Goal: Information Seeking & Learning: Learn about a topic

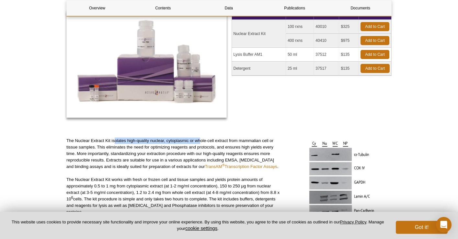
drag, startPoint x: 114, startPoint y: 141, endPoint x: 201, endPoint y: 140, distance: 86.8
click at [201, 140] on p "The Nuclear Extract Kit isolates high-quality nuclear, cytoplasmic or whole-cel…" at bounding box center [172, 153] width 213 height 32
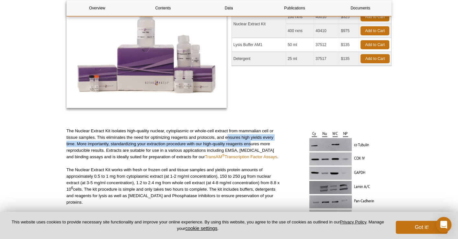
drag, startPoint x: 227, startPoint y: 141, endPoint x: 252, endPoint y: 139, distance: 25.0
click at [252, 141] on p "The Nuclear Extract Kit isolates high-quality nuclear, cytoplasmic or whole-cel…" at bounding box center [172, 144] width 213 height 32
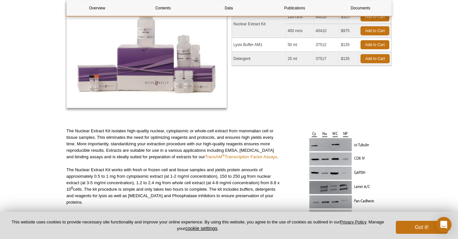
click at [92, 136] on p "The Nuclear Extract Kit isolates high-quality nuclear, cytoplasmic or whole-cel…" at bounding box center [172, 144] width 213 height 32
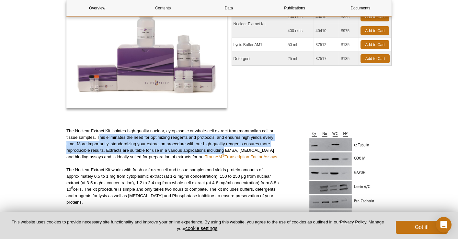
drag, startPoint x: 99, startPoint y: 135, endPoint x: 224, endPoint y: 146, distance: 125.8
click at [224, 146] on p "The Nuclear Extract Kit isolates high-quality nuclear, cytoplasmic or whole-cel…" at bounding box center [172, 144] width 213 height 32
click at [218, 135] on p "The Nuclear Extract Kit isolates high-quality nuclear, cytoplasmic or whole-cel…" at bounding box center [172, 144] width 213 height 32
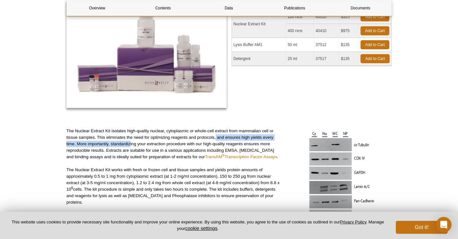
drag, startPoint x: 216, startPoint y: 136, endPoint x: 130, endPoint y: 144, distance: 86.1
click at [130, 144] on p "The Nuclear Extract Kit isolates high-quality nuclear, cytoplasmic or whole-cel…" at bounding box center [172, 144] width 213 height 32
click at [80, 142] on p "The Nuclear Extract Kit isolates high-quality nuclear, cytoplasmic or whole-cel…" at bounding box center [172, 144] width 213 height 32
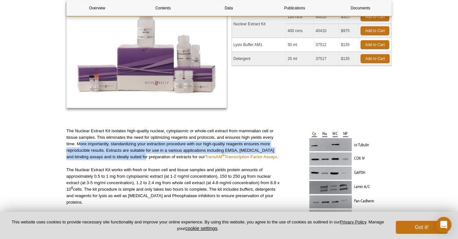
drag, startPoint x: 80, startPoint y: 142, endPoint x: 143, endPoint y: 156, distance: 65.0
click at [143, 156] on p "The Nuclear Extract Kit isolates high-quality nuclear, cytoplasmic or whole-cel…" at bounding box center [172, 144] width 213 height 32
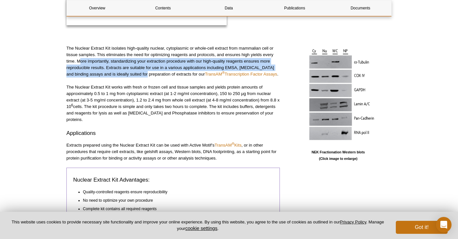
scroll to position [193, 0]
click at [109, 67] on p "The Nuclear Extract Kit isolates high-quality nuclear, cytoplasmic or whole-cel…" at bounding box center [172, 62] width 213 height 32
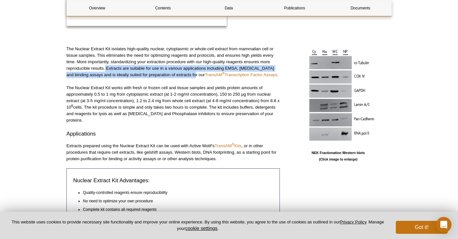
drag, startPoint x: 105, startPoint y: 67, endPoint x: 191, endPoint y: 75, distance: 86.8
click at [191, 75] on p "The Nuclear Extract Kit isolates high-quality nuclear, cytoplasmic or whole-cel…" at bounding box center [172, 62] width 213 height 32
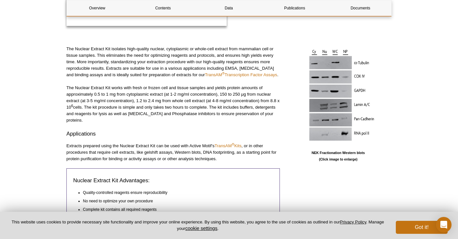
click at [137, 90] on p "The Nuclear Extract Kit works with fresh or frozen cell and tissue samples and …" at bounding box center [172, 104] width 213 height 39
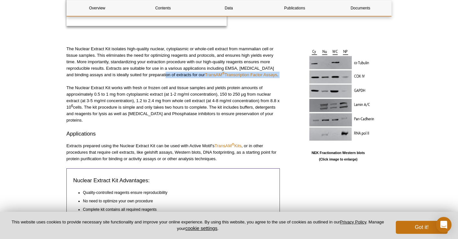
drag, startPoint x: 163, startPoint y: 75, endPoint x: 190, endPoint y: 81, distance: 27.8
click at [190, 80] on div "The Nuclear Extract Kit isolates high-quality nuclear, cytoplasmic or whole-cel…" at bounding box center [172, 141] width 213 height 191
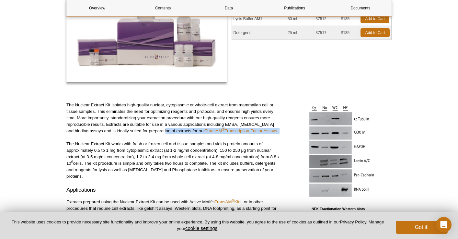
scroll to position [132, 0]
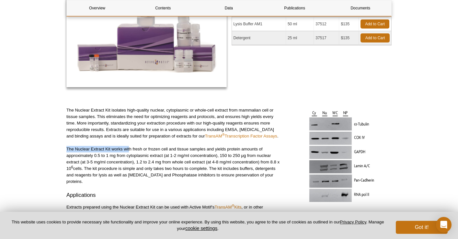
drag, startPoint x: 129, startPoint y: 147, endPoint x: 206, endPoint y: 144, distance: 76.8
click at [206, 144] on div "The Nuclear Extract Kit isolates high-quality nuclear, cytoplasmic or whole-cel…" at bounding box center [172, 202] width 213 height 191
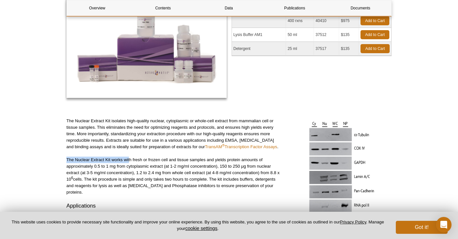
scroll to position [121, 0]
click at [122, 158] on p "The Nuclear Extract Kit works with fresh or frozen cell and tissue samples and …" at bounding box center [172, 175] width 213 height 39
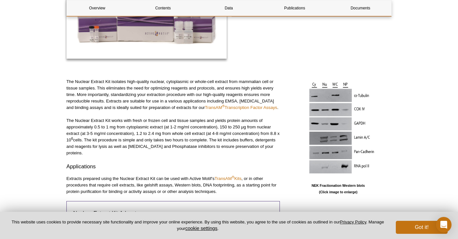
scroll to position [161, 0]
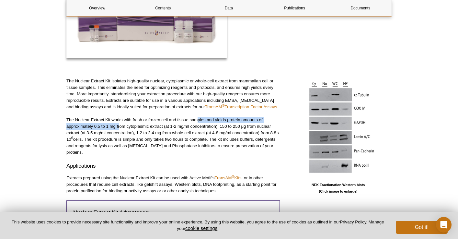
drag, startPoint x: 196, startPoint y: 118, endPoint x: 131, endPoint y: 124, distance: 65.7
click at [122, 124] on p "The Nuclear Extract Kit works with fresh or frozen cell and tissue samples and …" at bounding box center [172, 136] width 213 height 39
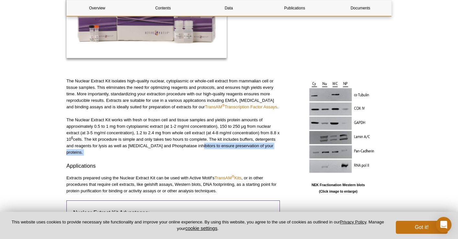
drag, startPoint x: 139, startPoint y: 149, endPoint x: 194, endPoint y: 143, distance: 54.8
click at [194, 143] on div "The Nuclear Extract Kit isolates high-quality nuclear, cytoplasmic or whole-cel…" at bounding box center [172, 173] width 213 height 191
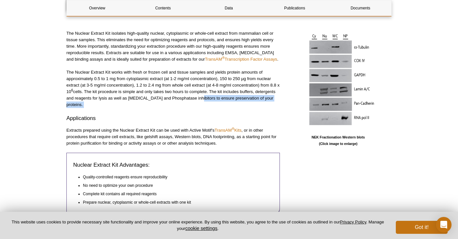
scroll to position [211, 0]
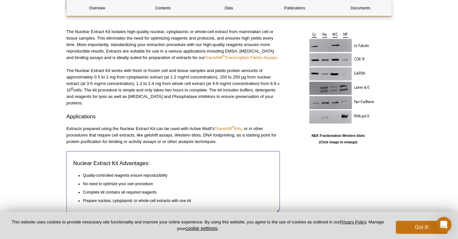
click at [120, 117] on div "The Nuclear Extract Kit isolates high-quality nuclear, cytoplasmic or whole-cel…" at bounding box center [172, 124] width 213 height 191
drag, startPoint x: 101, startPoint y: 127, endPoint x: 190, endPoint y: 127, distance: 89.1
click at [190, 127] on p "Extracts prepared using the Nuclear Extract Kit can be used with Active Motif’s…" at bounding box center [172, 134] width 213 height 19
click at [211, 128] on p "Extracts prepared using the Nuclear Extract Kit can be used with Active Motif’s…" at bounding box center [172, 134] width 213 height 19
click at [117, 137] on p "Extracts prepared using the Nuclear Extract Kit can be used with Active Motif’s…" at bounding box center [172, 134] width 213 height 19
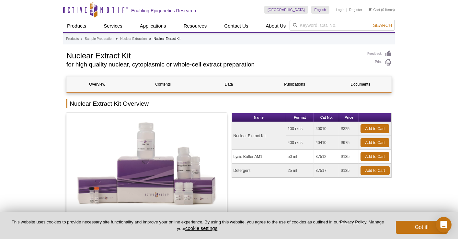
scroll to position [0, 0]
